Goal: Task Accomplishment & Management: Use online tool/utility

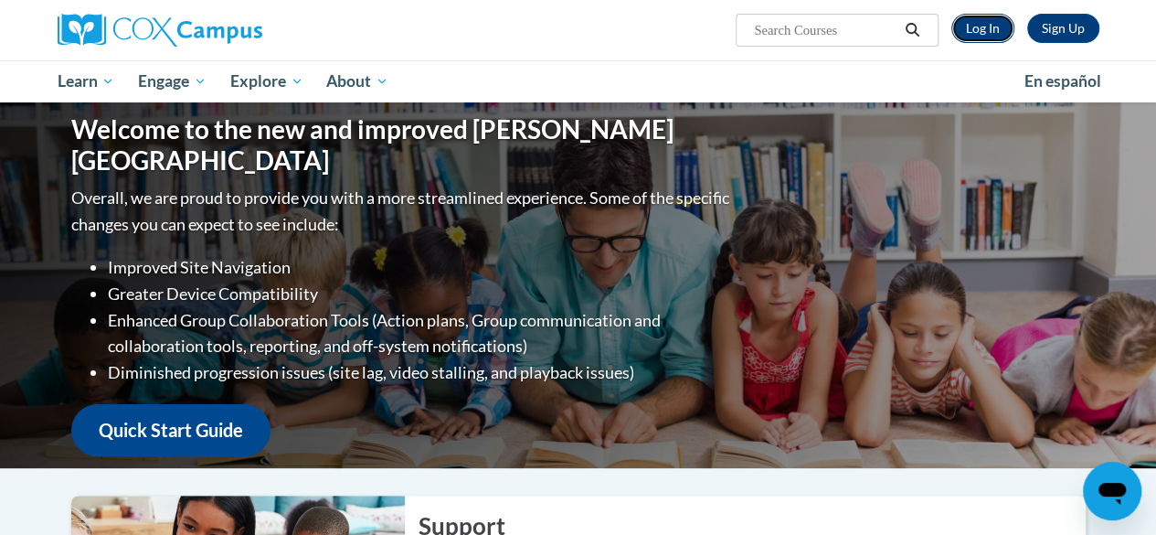
click at [988, 28] on link "Log In" at bounding box center [982, 28] width 63 height 29
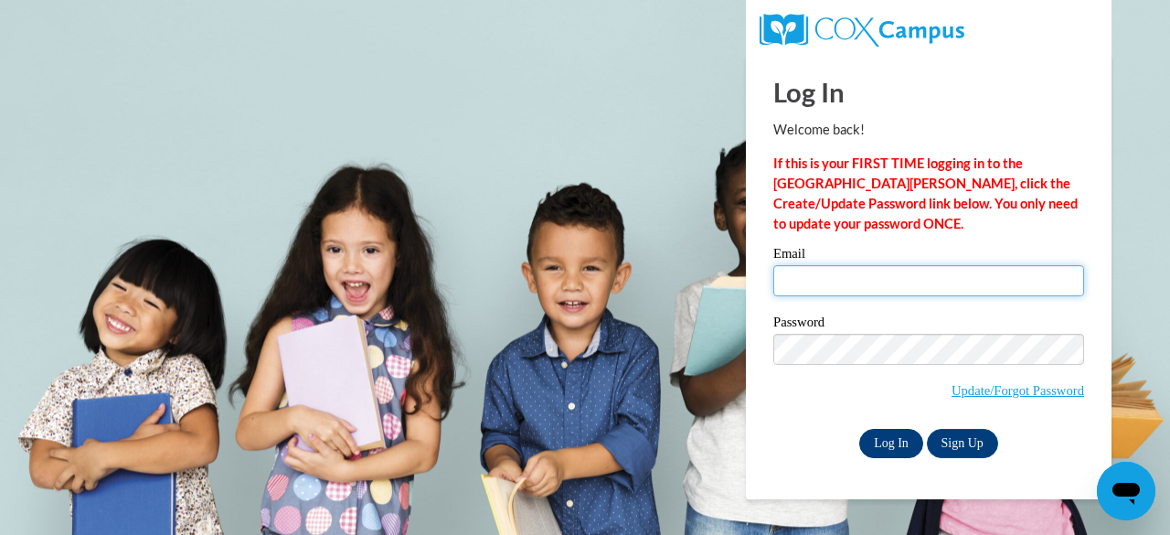
type input "jenk@tutoringjennifer.com"
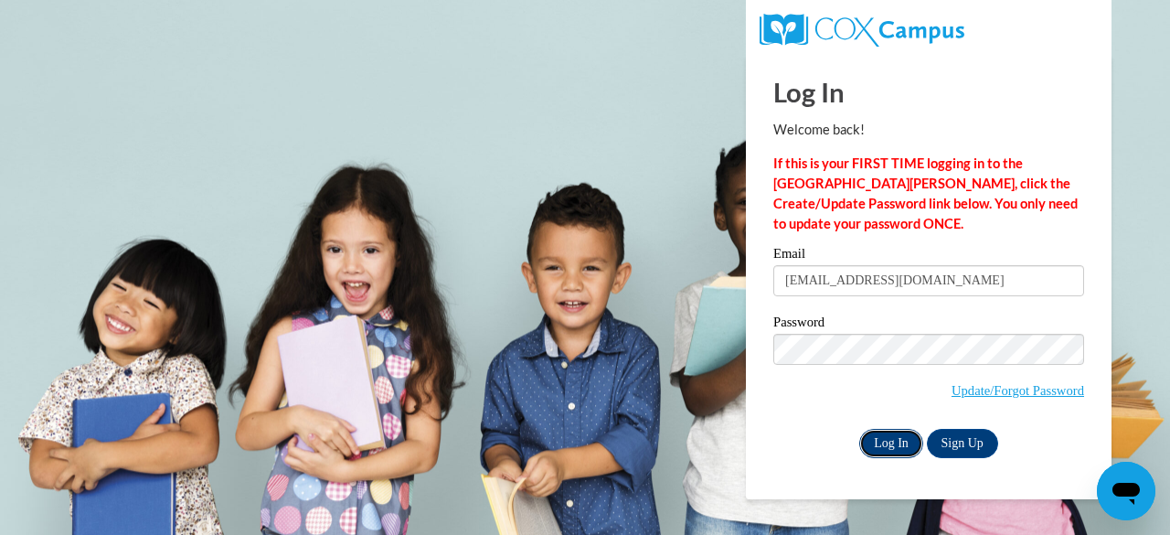
click at [896, 443] on input "Log In" at bounding box center [891, 443] width 64 height 29
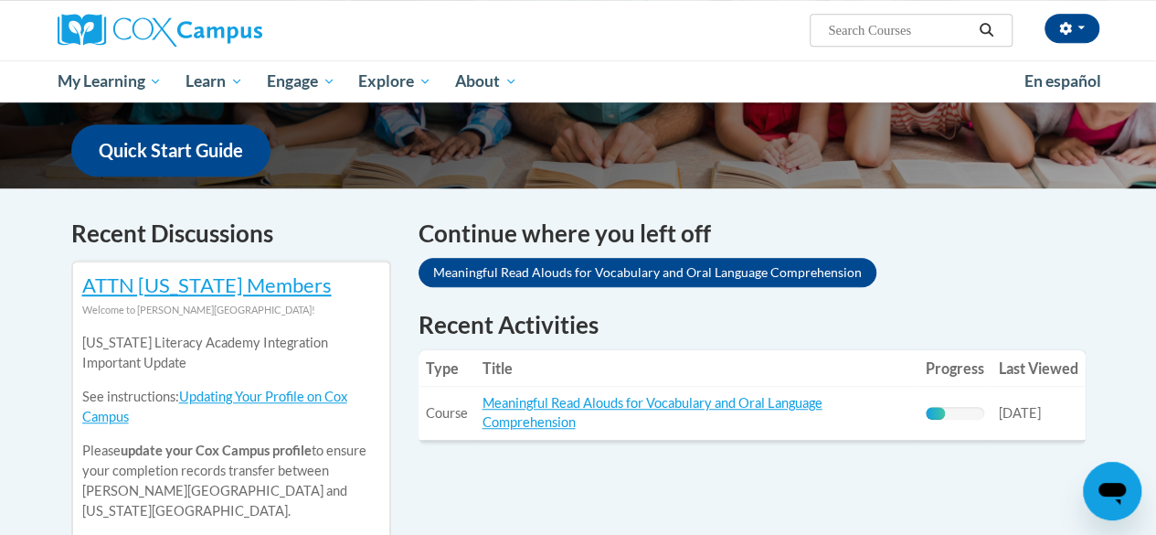
scroll to position [453, 0]
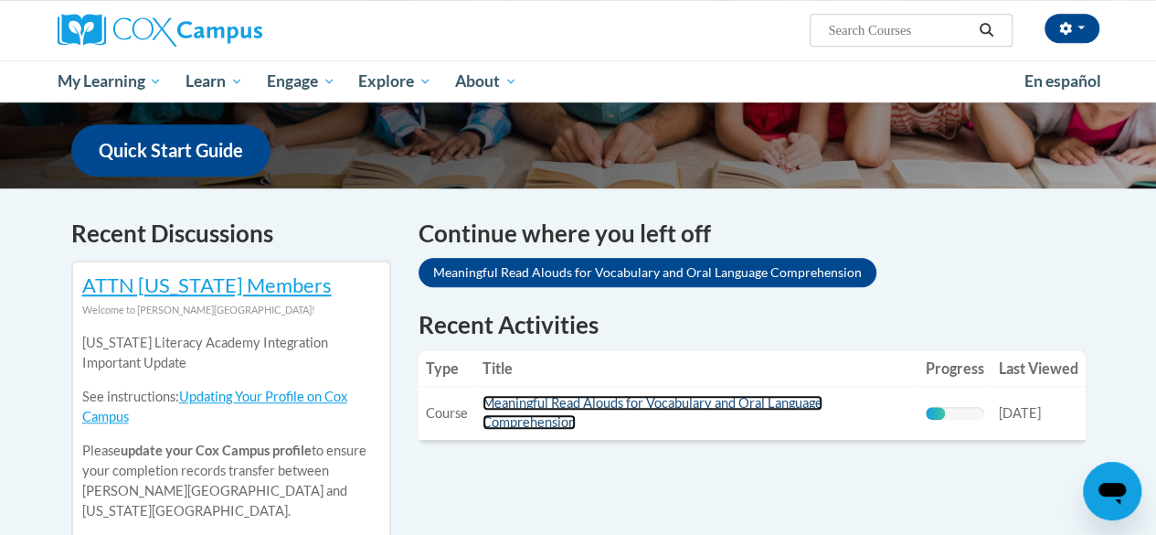
click at [572, 403] on link "Meaningful Read Alouds for Vocabulary and Oral Language Comprehension" at bounding box center [652, 412] width 340 height 35
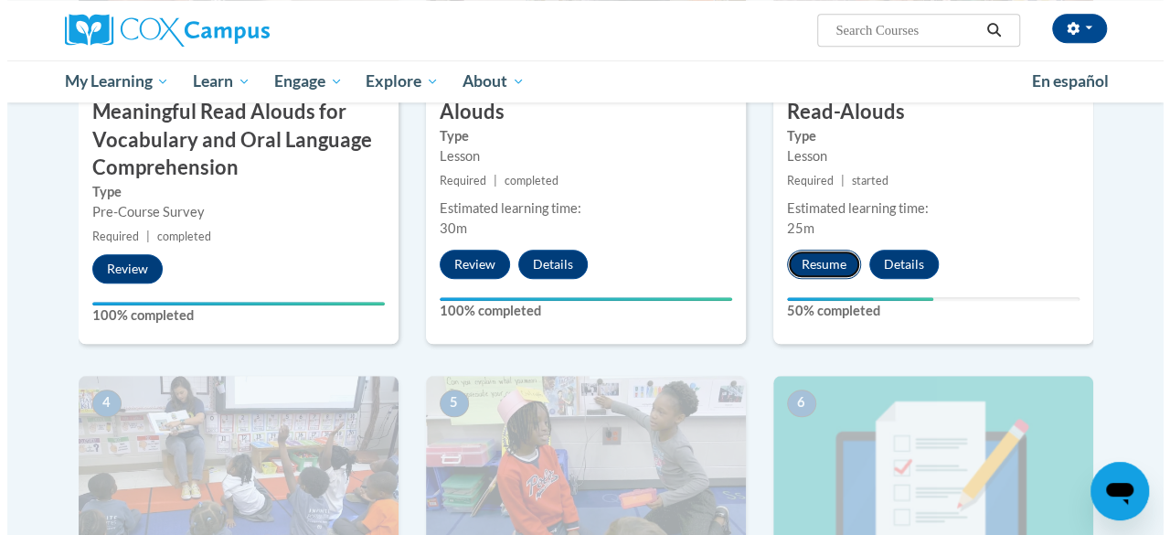
scroll to position [654, 0]
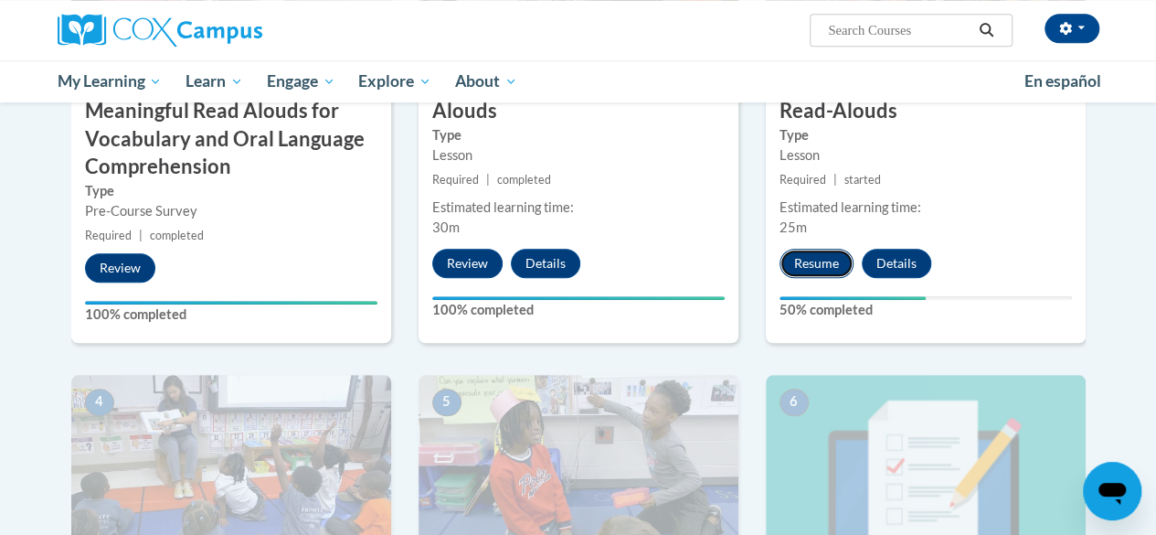
click at [828, 259] on button "Resume" at bounding box center [816, 263] width 74 height 29
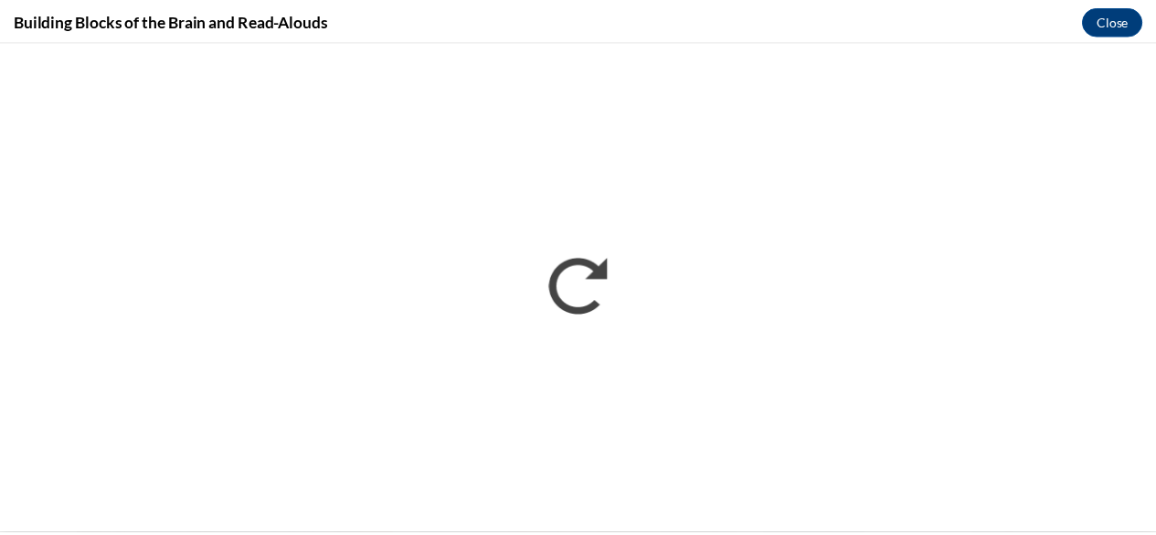
scroll to position [0, 0]
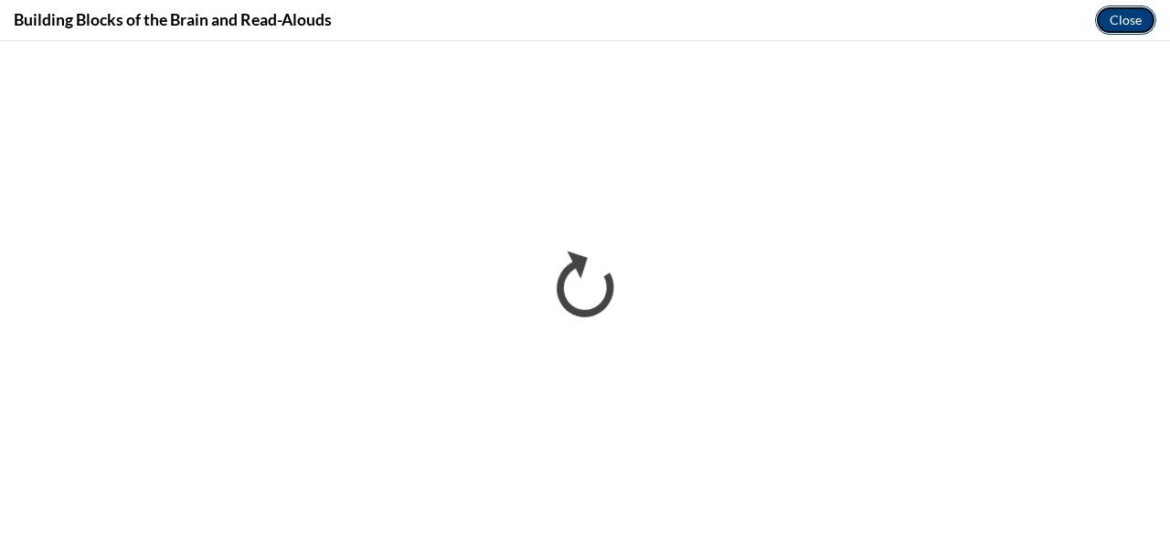
click at [1112, 16] on button "Close" at bounding box center [1125, 19] width 61 height 29
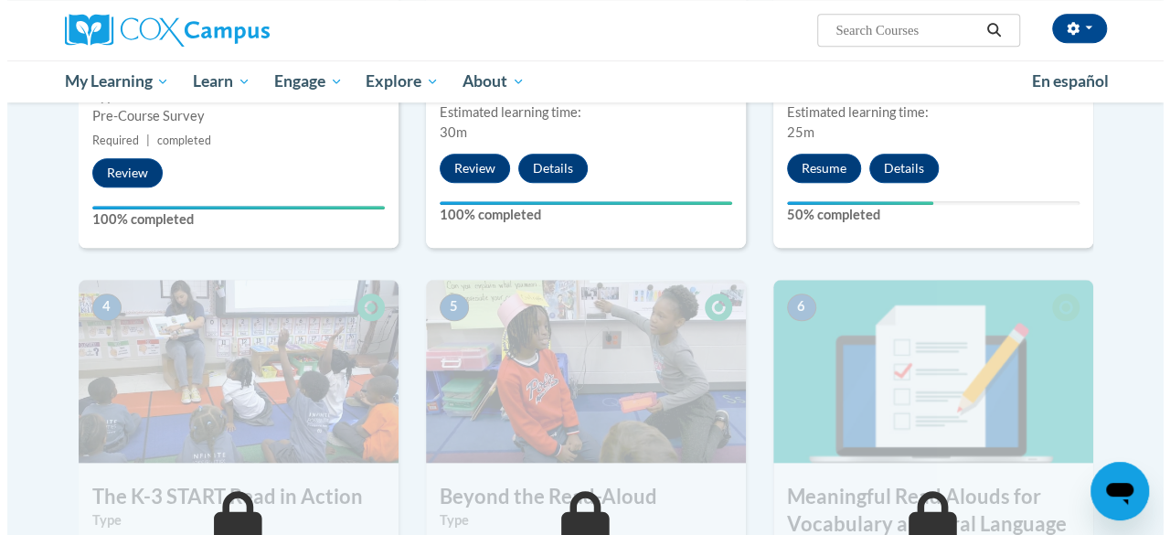
scroll to position [610, 0]
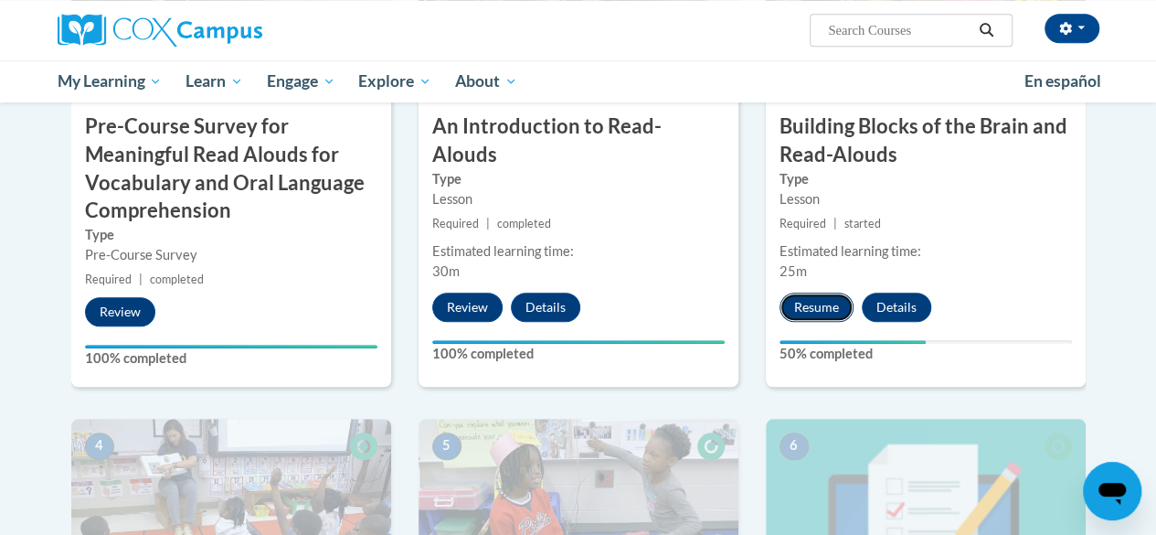
click at [799, 302] on button "Resume" at bounding box center [816, 306] width 74 height 29
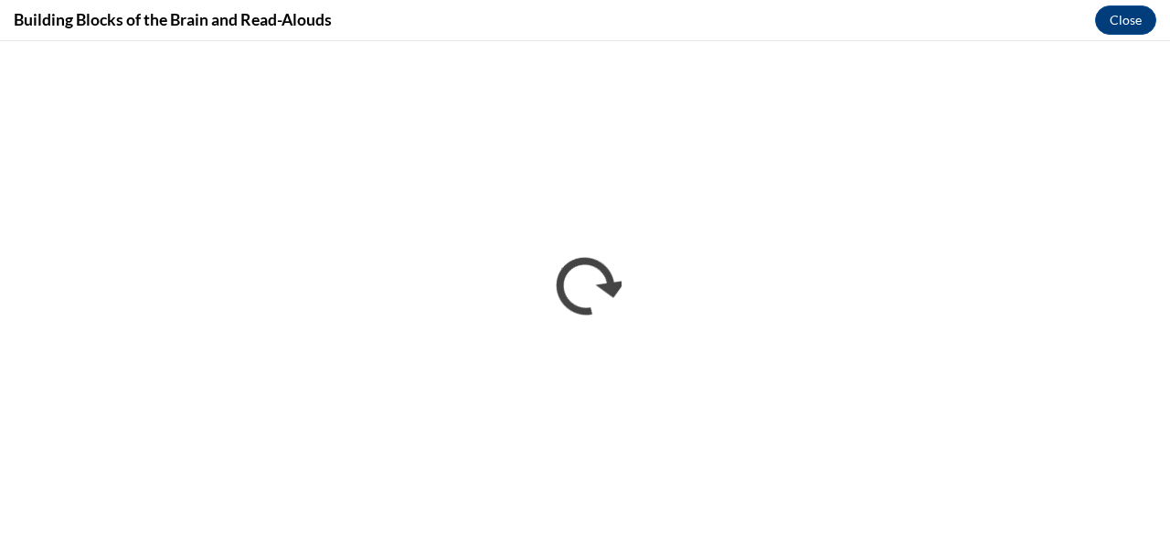
scroll to position [0, 0]
